Goal: Task Accomplishment & Management: Complete application form

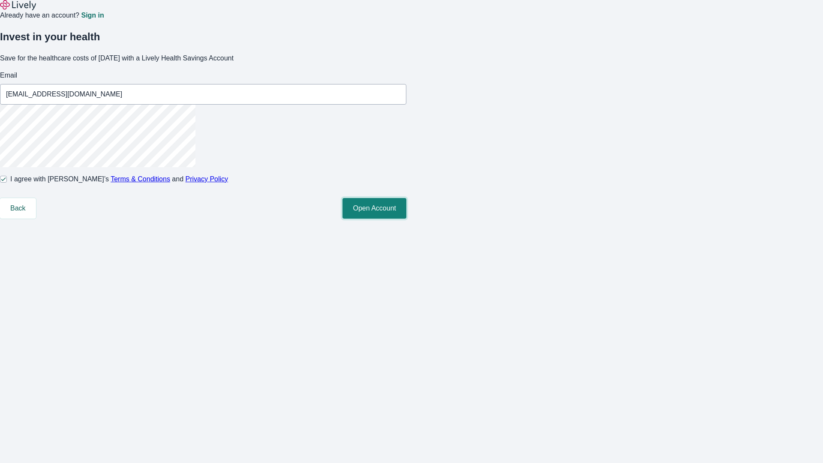
click at [406, 219] on button "Open Account" at bounding box center [374, 208] width 64 height 21
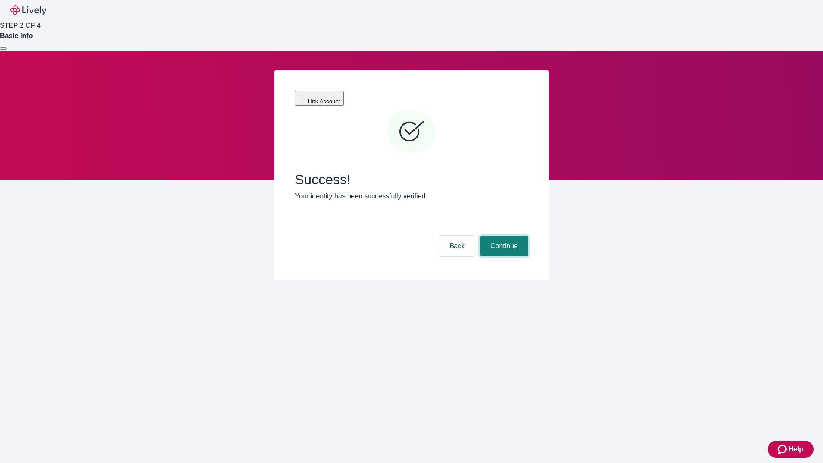
click at [503, 236] on button "Continue" at bounding box center [504, 246] width 48 height 21
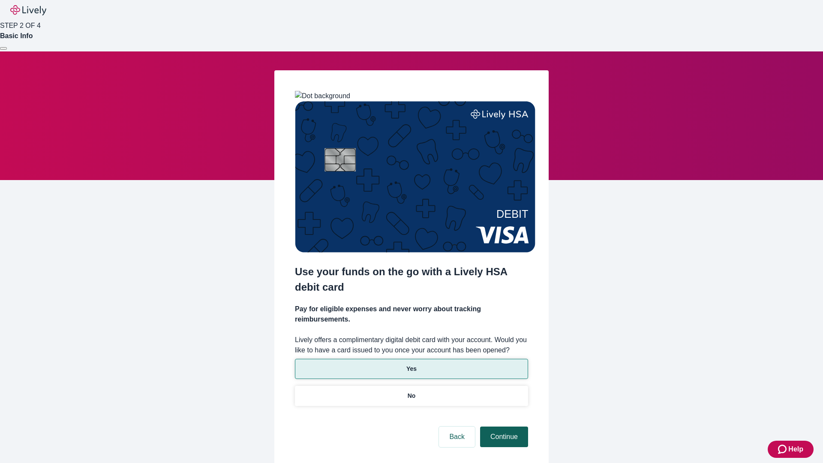
click at [411, 391] on p "No" at bounding box center [412, 395] width 8 height 9
click at [503, 426] on button "Continue" at bounding box center [504, 436] width 48 height 21
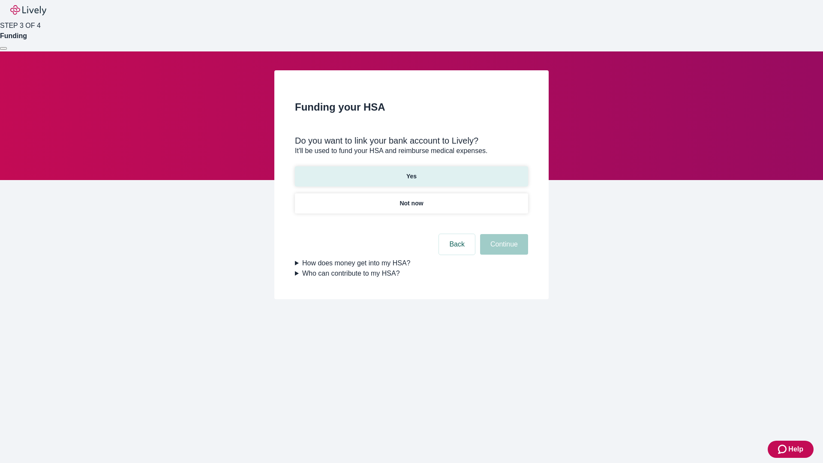
click at [411, 172] on p "Yes" at bounding box center [411, 176] width 10 height 9
click at [503, 234] on button "Continue" at bounding box center [504, 244] width 48 height 21
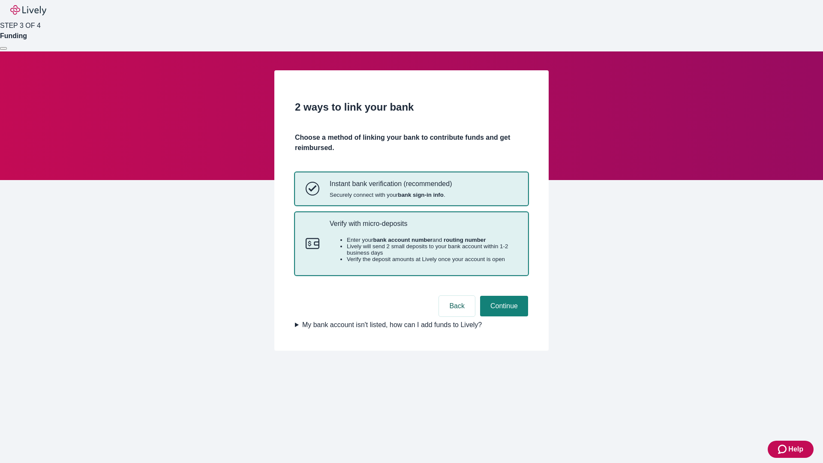
click at [423, 228] on p "Verify with micro-deposits" at bounding box center [424, 223] width 188 height 8
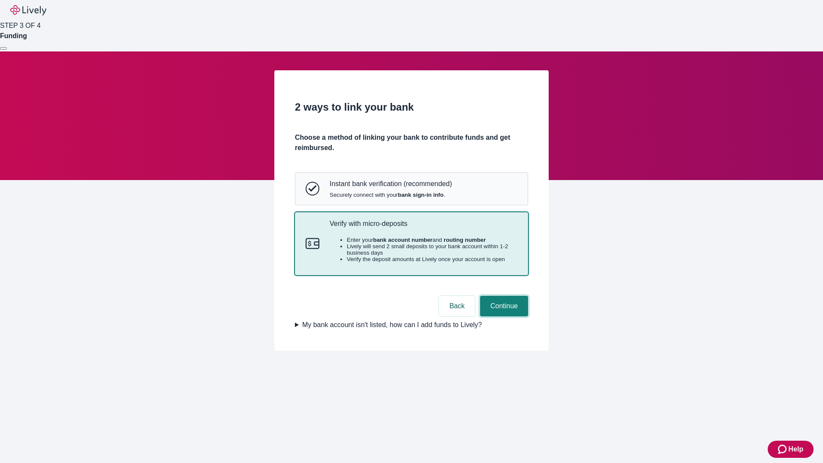
click at [503, 316] on button "Continue" at bounding box center [504, 306] width 48 height 21
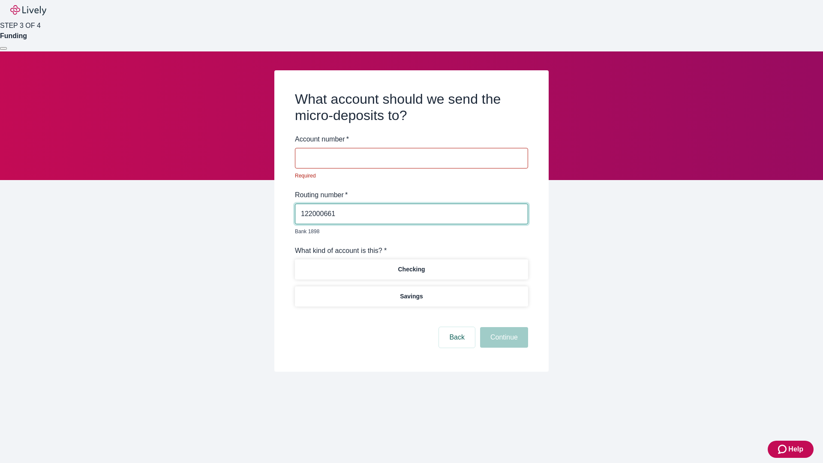
type input "122000661"
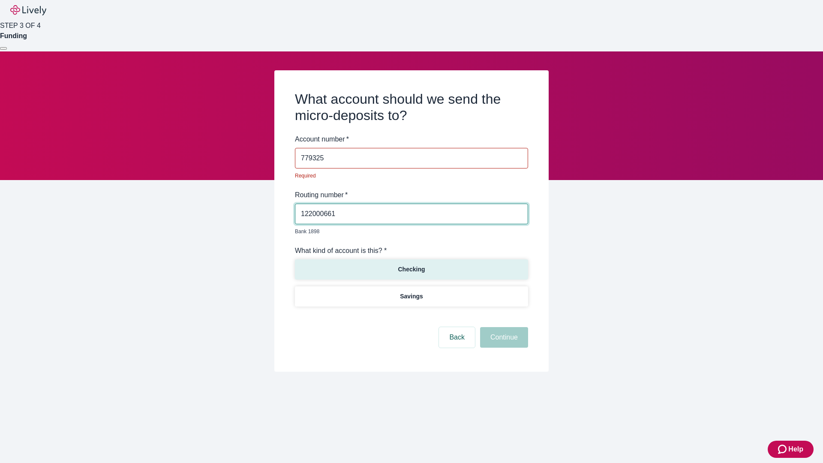
type input "779325"
click at [411, 265] on p "Checking" at bounding box center [411, 269] width 27 height 9
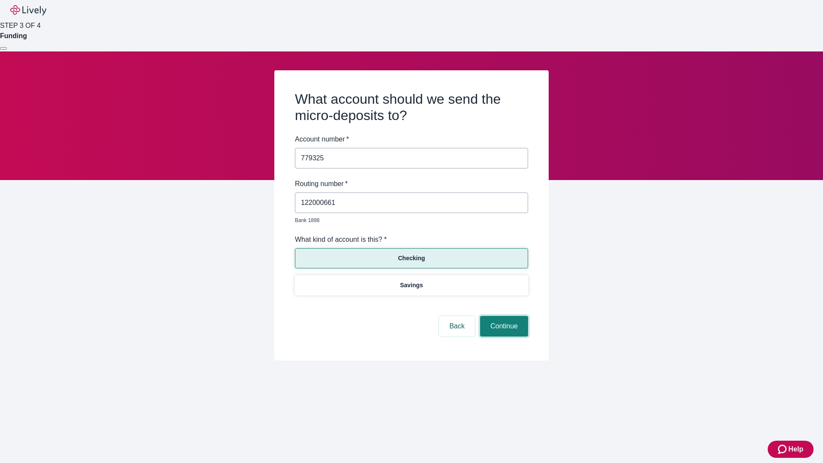
click at [503, 316] on button "Continue" at bounding box center [504, 326] width 48 height 21
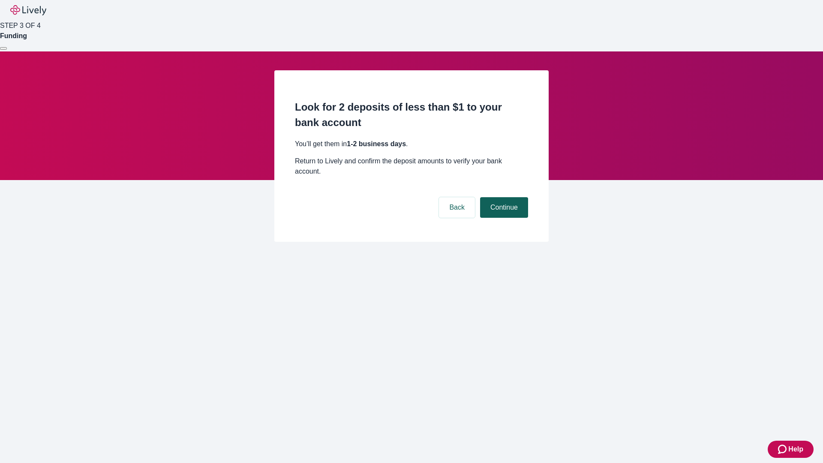
click at [503, 197] on button "Continue" at bounding box center [504, 207] width 48 height 21
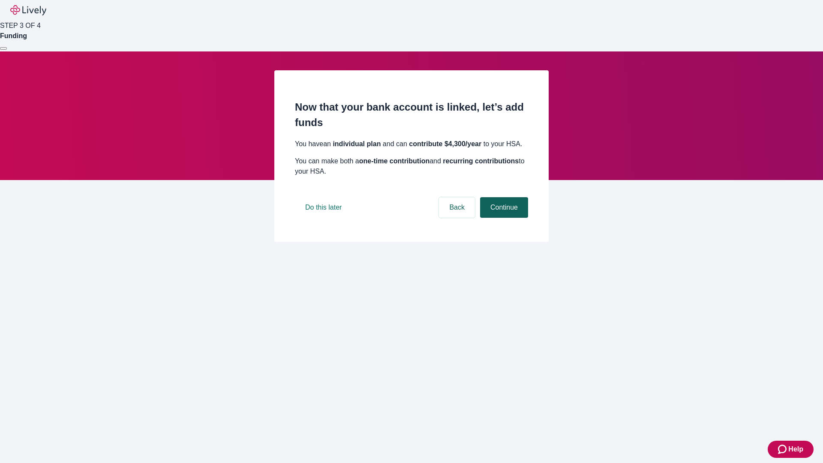
click at [503, 218] on button "Continue" at bounding box center [504, 207] width 48 height 21
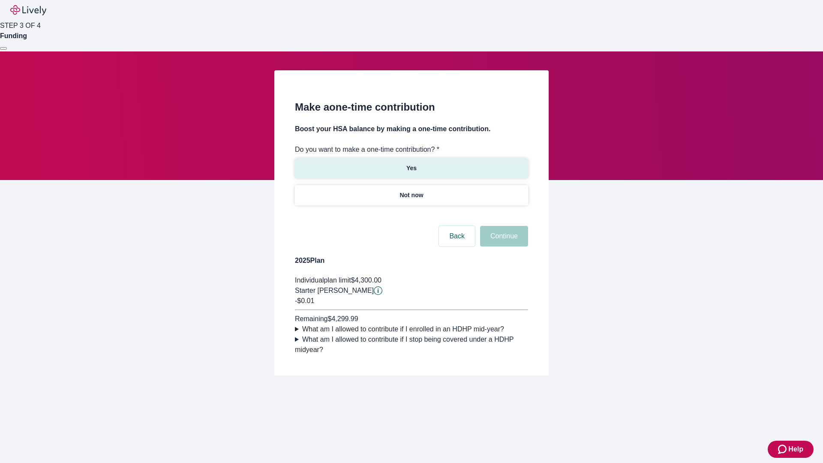
click at [411, 164] on p "Yes" at bounding box center [411, 168] width 10 height 9
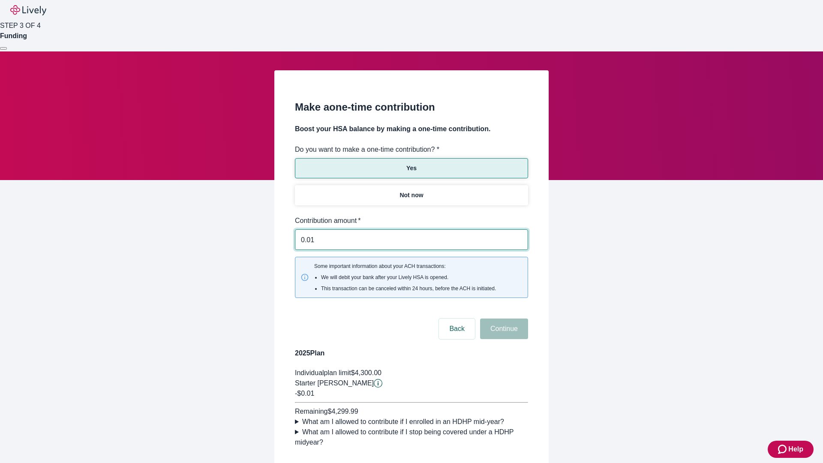
type input "0.01"
click at [503, 318] on button "Continue" at bounding box center [504, 328] width 48 height 21
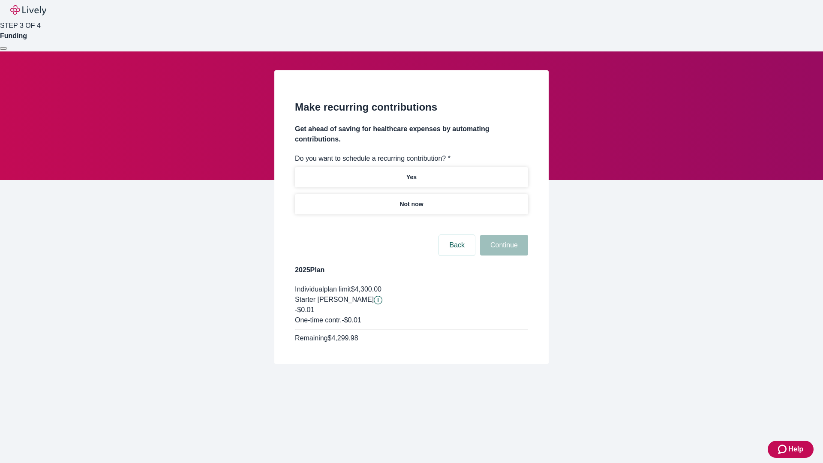
click at [411, 200] on p "Not now" at bounding box center [411, 204] width 24 height 9
click at [503, 235] on button "Continue" at bounding box center [504, 245] width 48 height 21
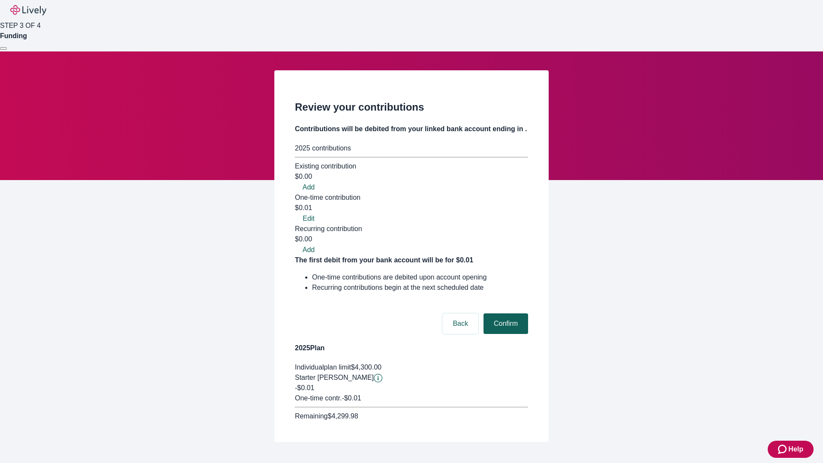
click at [504, 313] on button "Confirm" at bounding box center [505, 323] width 45 height 21
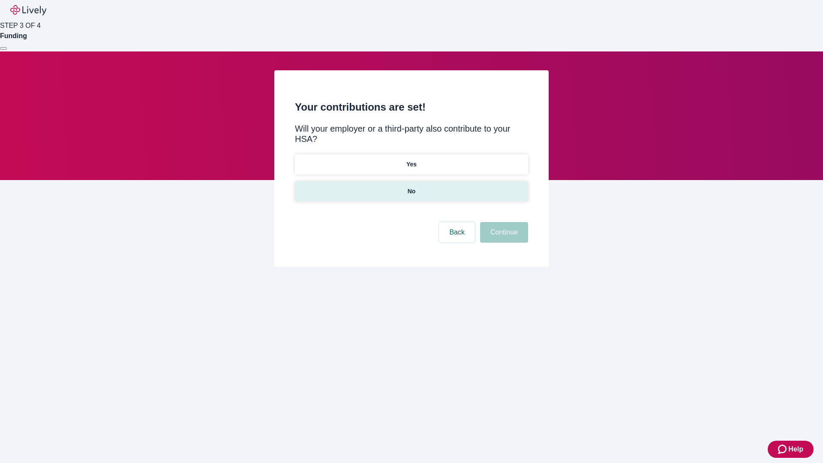
click at [411, 187] on p "No" at bounding box center [412, 191] width 8 height 9
click at [503, 222] on button "Continue" at bounding box center [504, 232] width 48 height 21
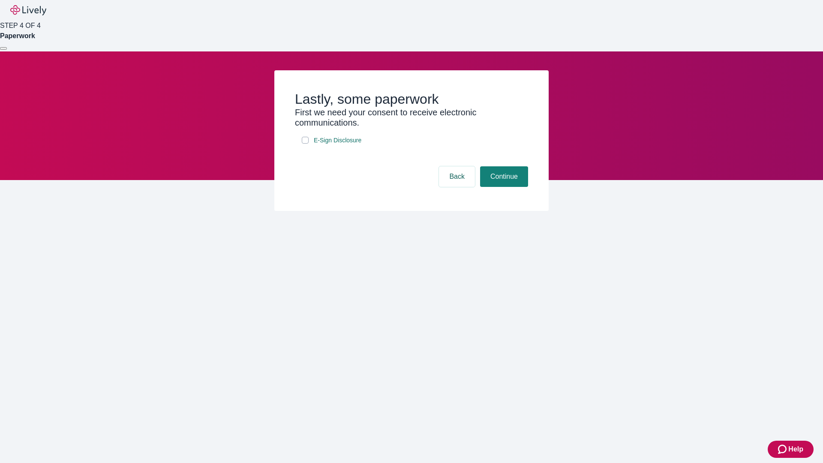
click at [305, 144] on input "E-Sign Disclosure" at bounding box center [305, 140] width 7 height 7
checkbox input "true"
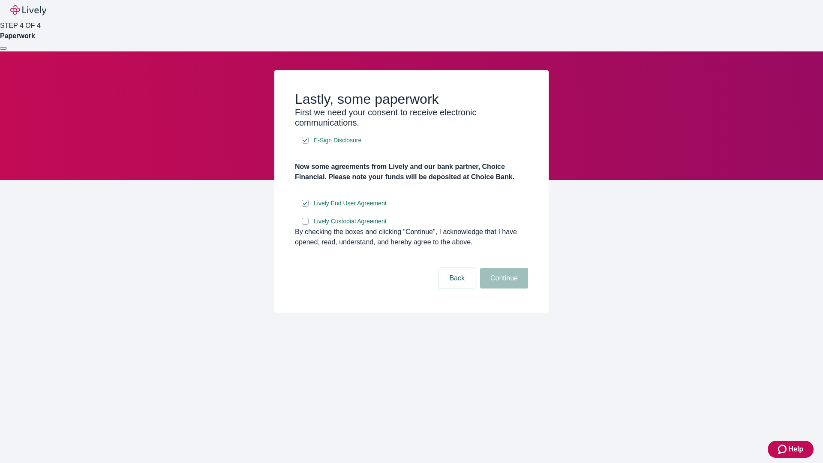
click at [305, 225] on input "Lively Custodial Agreement" at bounding box center [305, 221] width 7 height 7
checkbox input "true"
click at [503, 288] on button "Continue" at bounding box center [504, 278] width 48 height 21
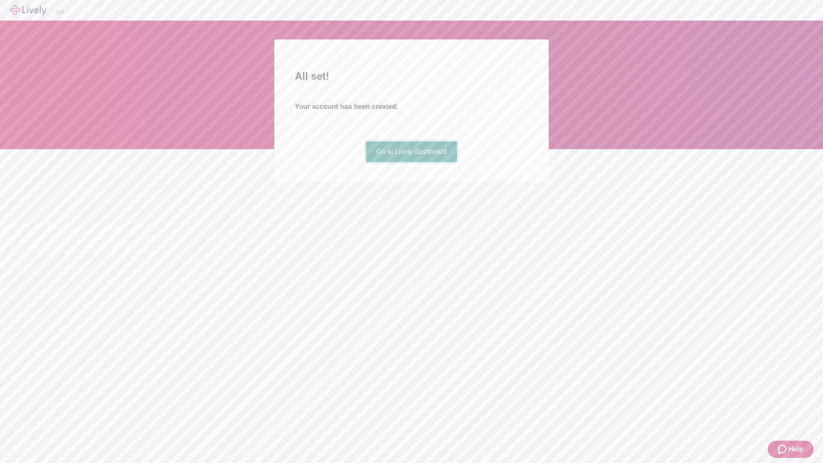
click at [411, 162] on link "Go to Lively dashboard" at bounding box center [411, 151] width 91 height 21
